Goal: Navigation & Orientation: Find specific page/section

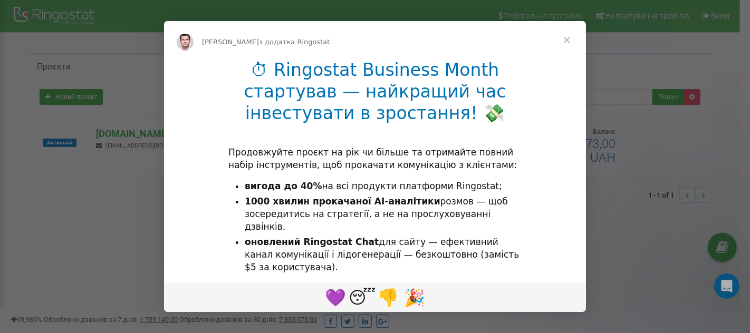
click at [131, 226] on div "Месенджер Intercom" at bounding box center [375, 166] width 750 height 333
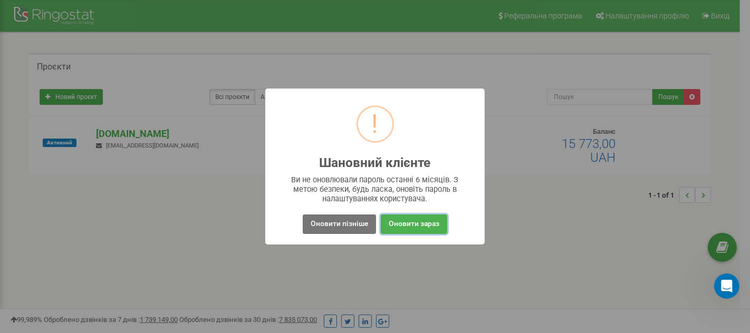
click at [420, 231] on button "Оновити зараз" at bounding box center [414, 225] width 66 height 20
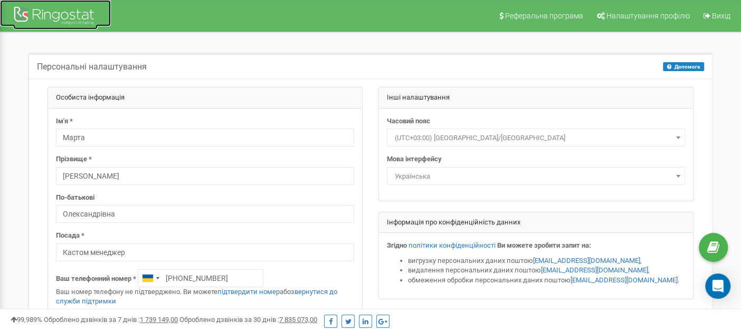
click at [36, 11] on div at bounding box center [55, 16] width 84 height 25
